Goal: Book appointment/travel/reservation

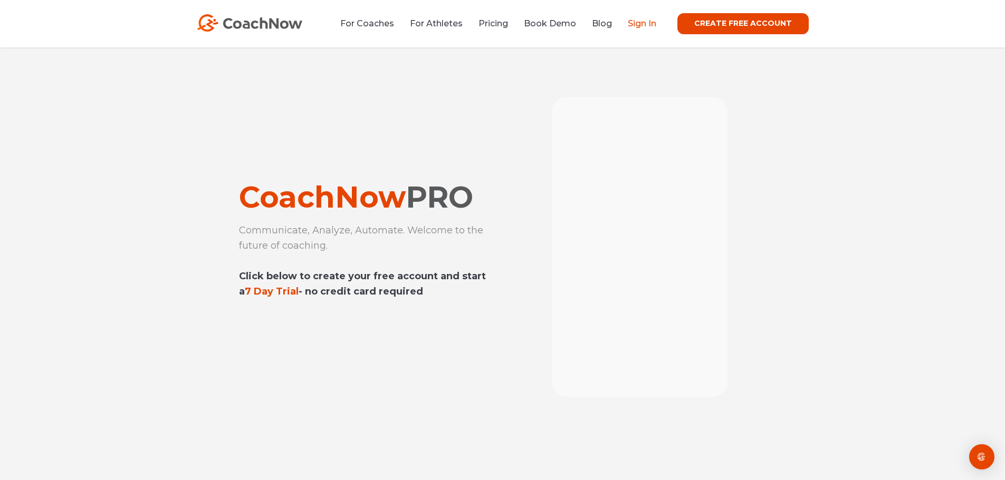
click at [630, 25] on li "Sign In" at bounding box center [638, 23] width 36 height 13
click at [636, 25] on link "Sign In" at bounding box center [642, 23] width 28 height 10
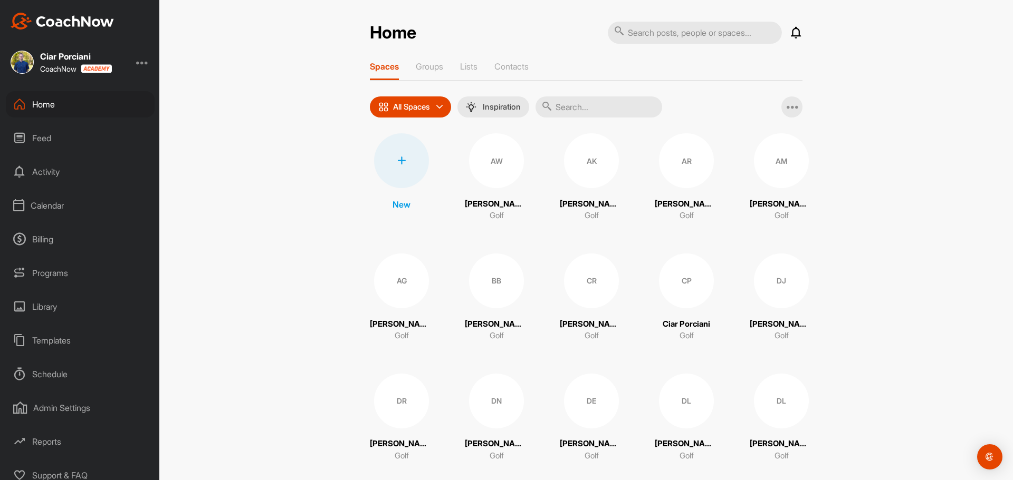
click at [54, 207] on div "Calendar" at bounding box center [80, 206] width 149 height 26
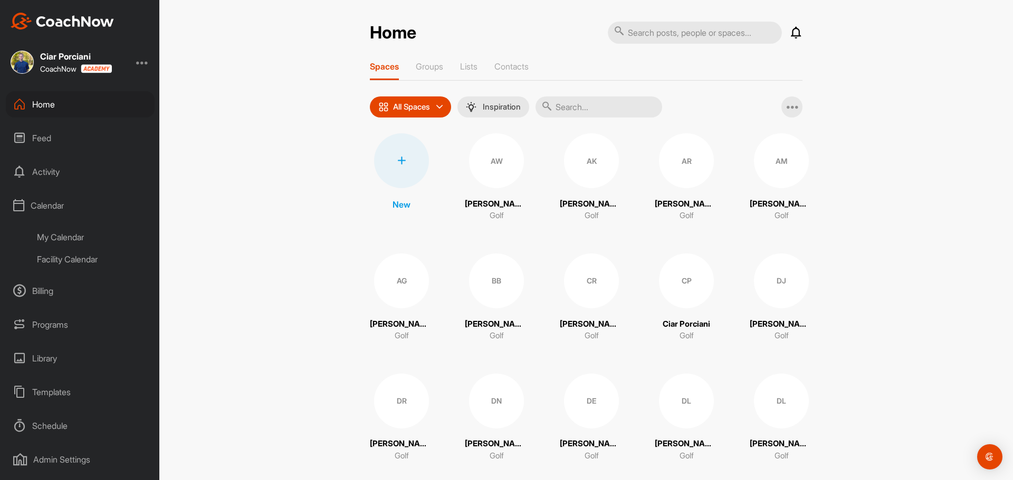
click at [79, 266] on div "Facility Calendar" at bounding box center [92, 259] width 125 height 22
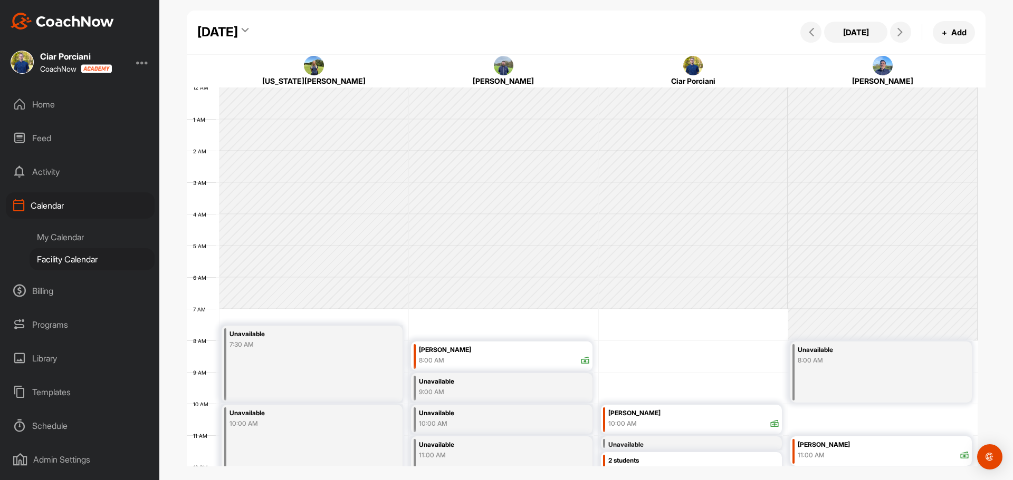
scroll to position [182, 0]
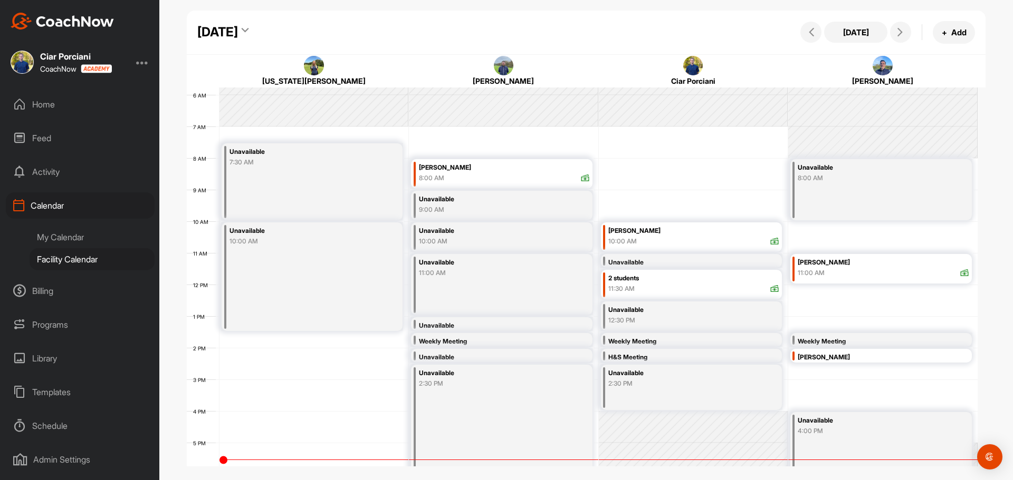
click at [391, 22] on div "[DATE] [DATE] + Add" at bounding box center [586, 33] width 799 height 44
click at [238, 31] on div "[DATE]" at bounding box center [217, 32] width 41 height 19
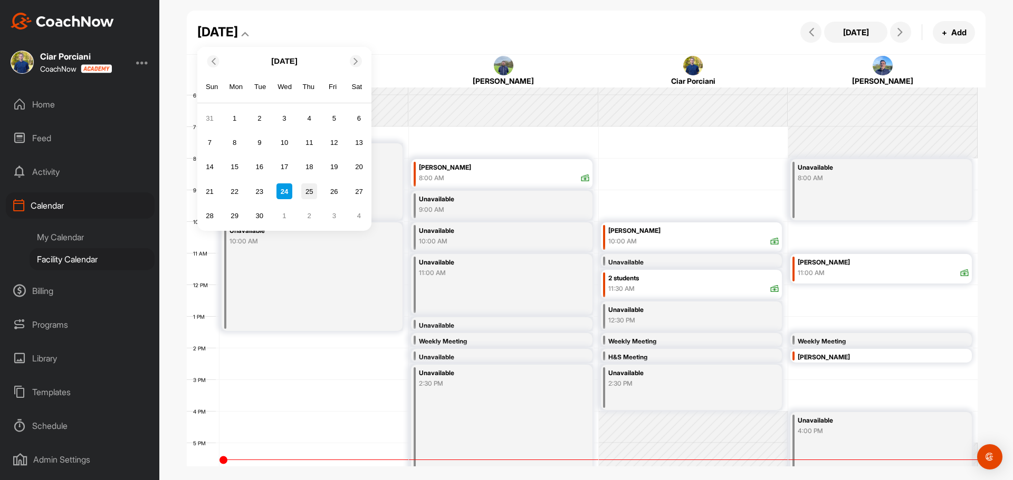
click at [303, 193] on div "25" at bounding box center [309, 192] width 16 height 16
